Goal: Information Seeking & Learning: Learn about a topic

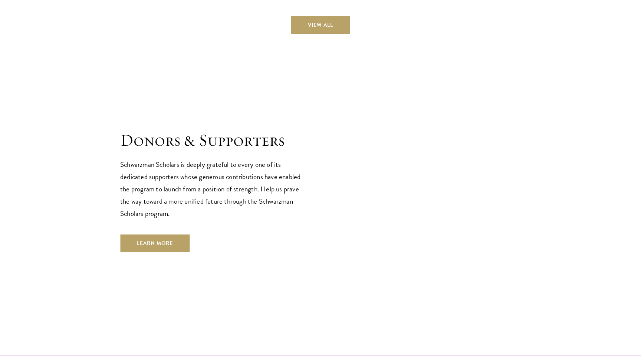
scroll to position [2209, 0]
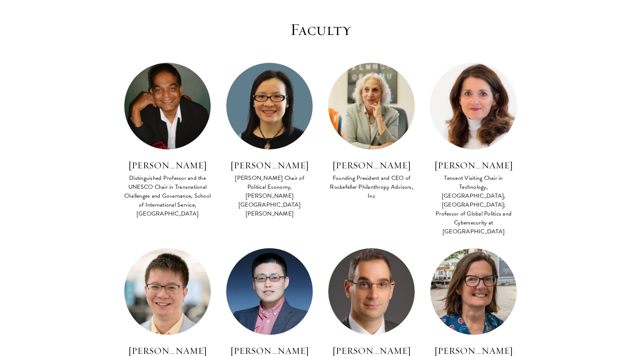
scroll to position [2090, 0]
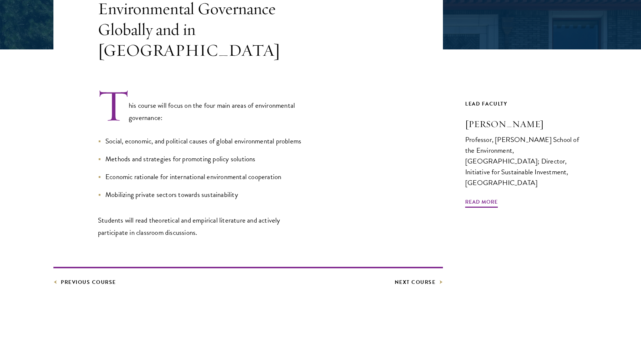
scroll to position [184, 0]
